Goal: Information Seeking & Learning: Understand process/instructions

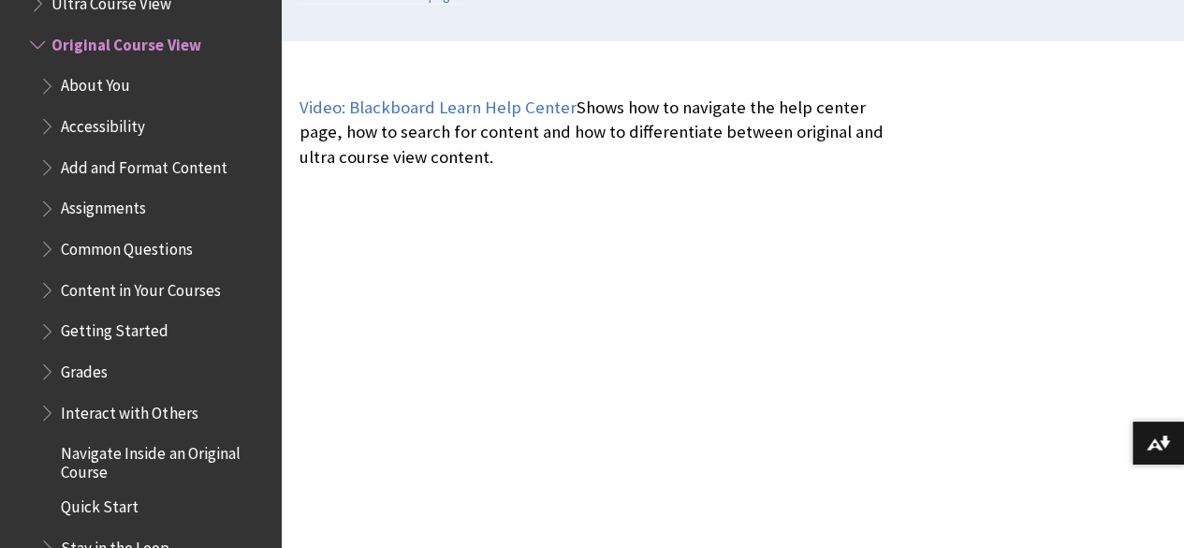
scroll to position [569, 0]
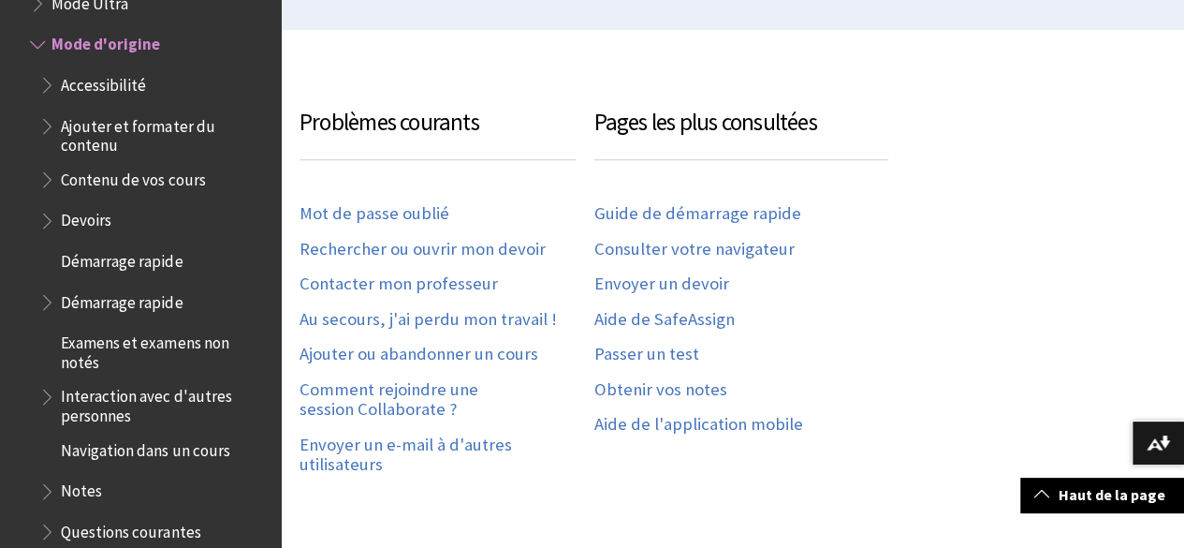
scroll to position [514, 0]
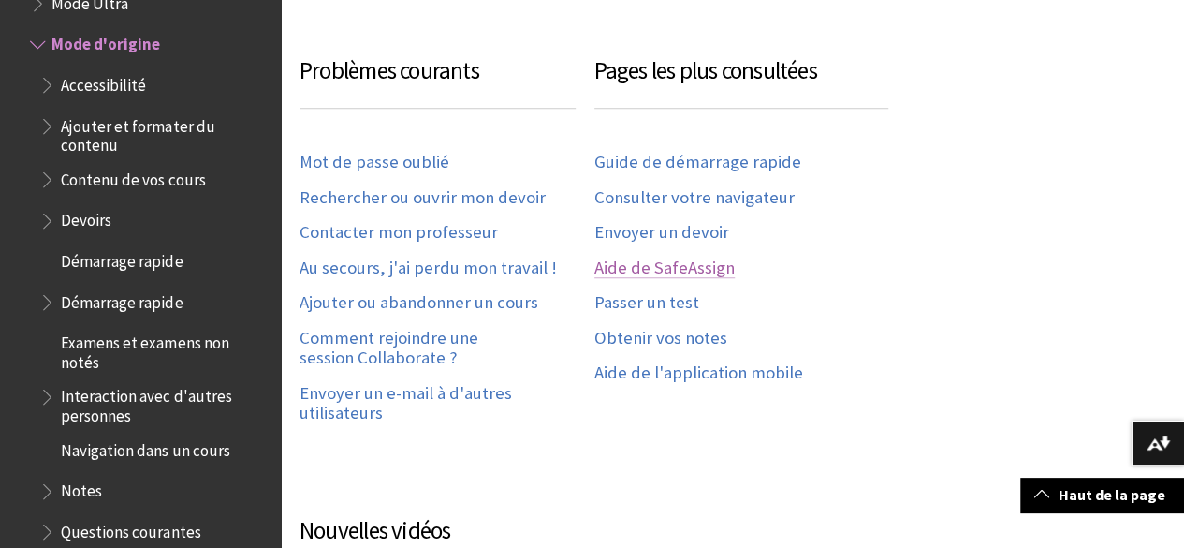
click at [691, 267] on link "Aide de SafeAssign" at bounding box center [664, 268] width 140 height 22
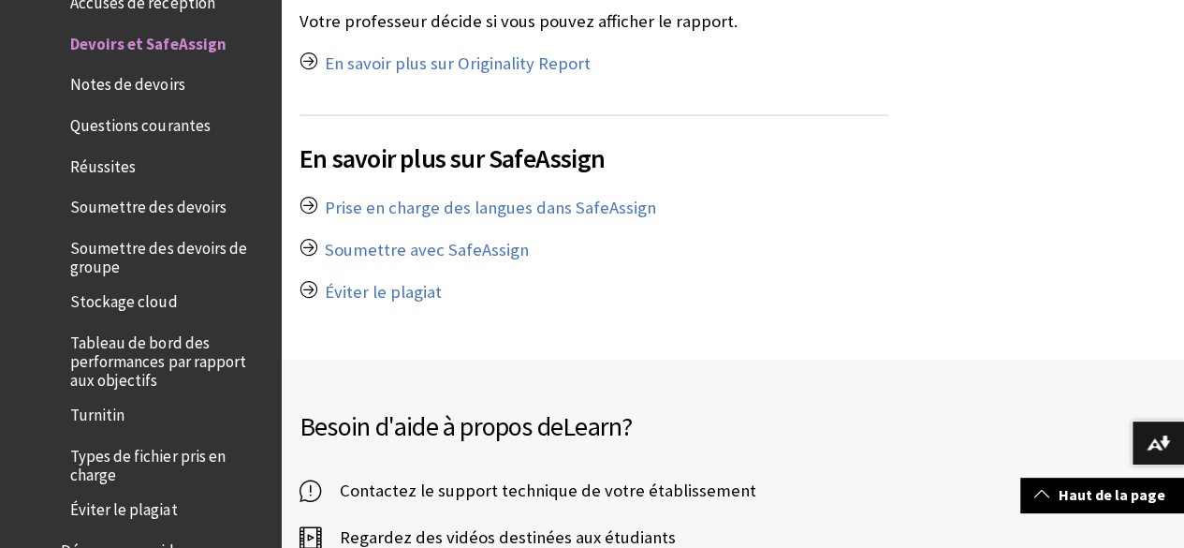
scroll to position [1986, 0]
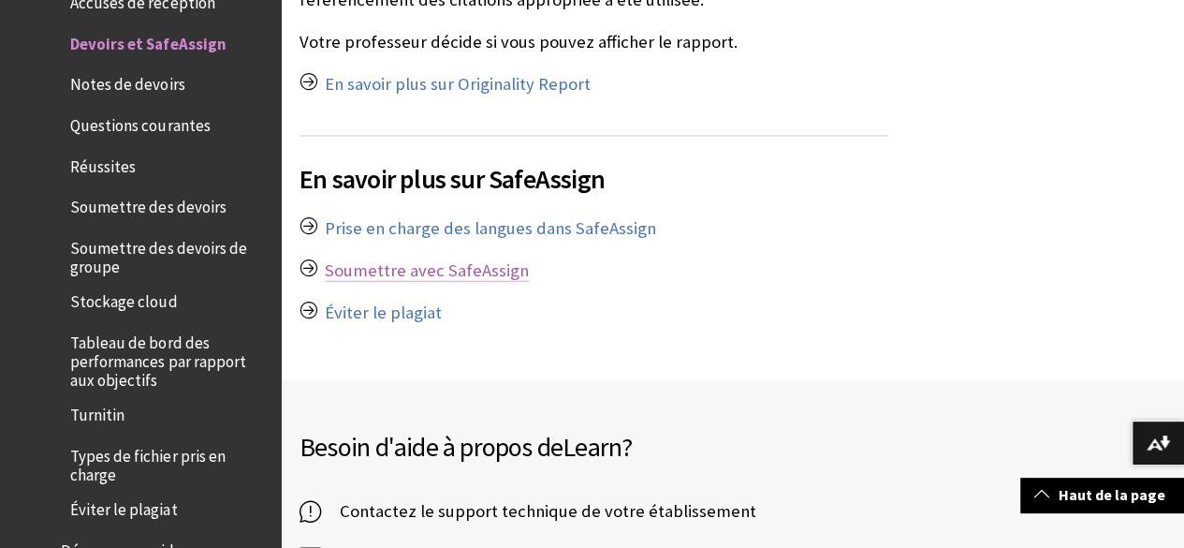
click at [466, 259] on link "Soumettre avec SafeAssign" at bounding box center [427, 270] width 204 height 22
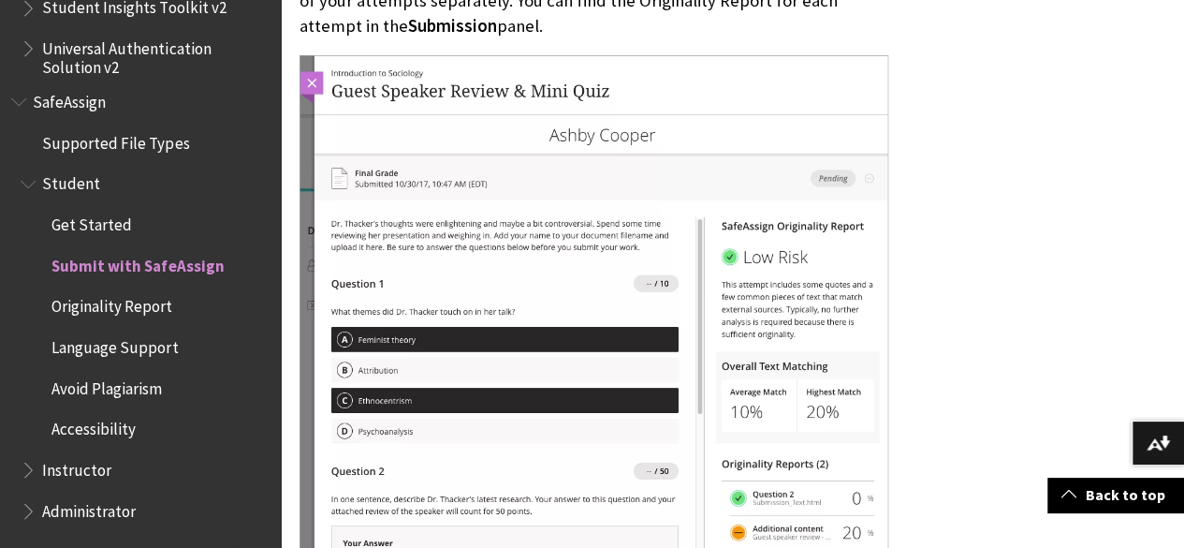
scroll to position [3418, 0]
